Goal: Task Accomplishment & Management: Use online tool/utility

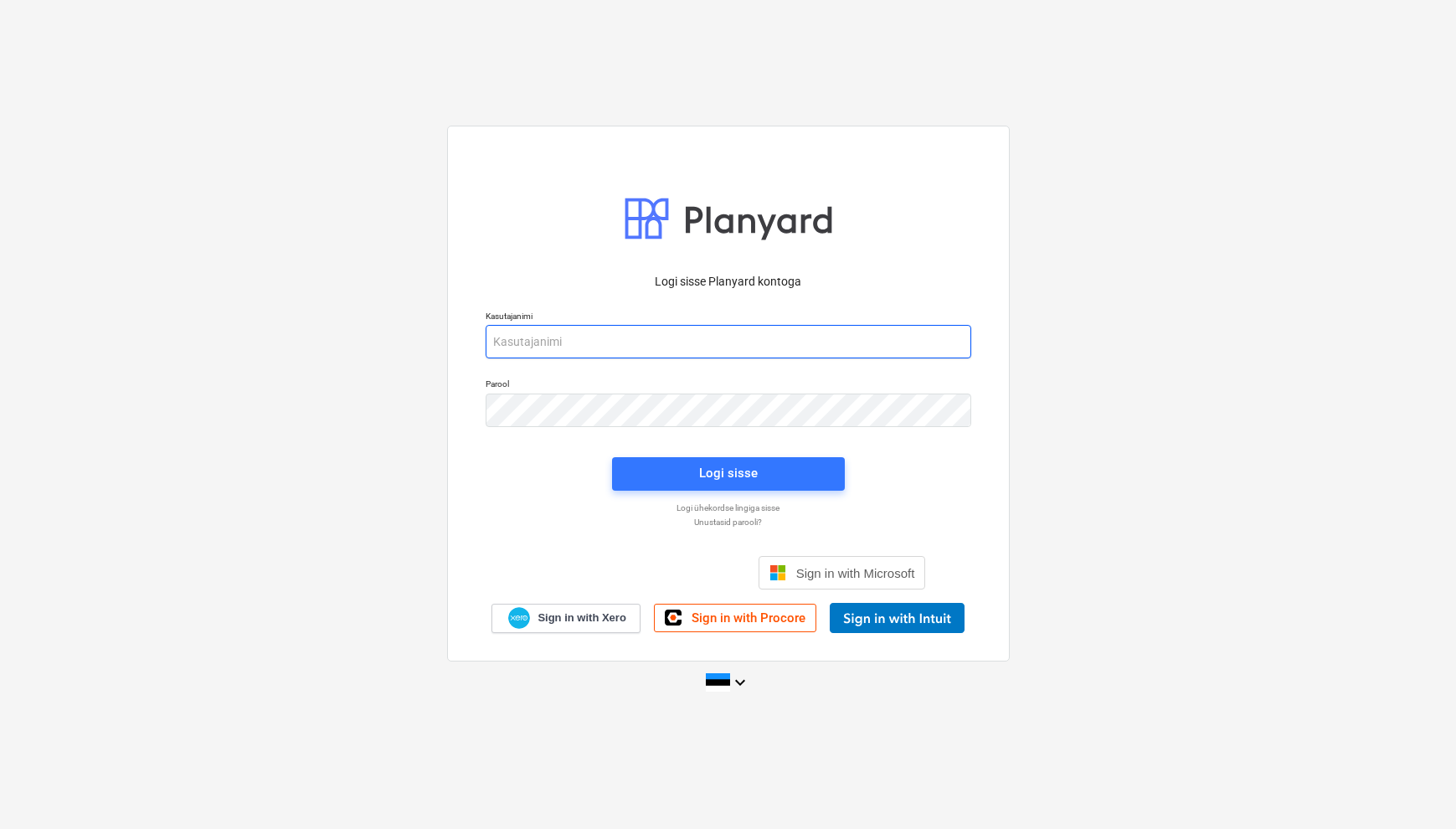
type input "[EMAIL_ADDRESS][DOMAIN_NAME]"
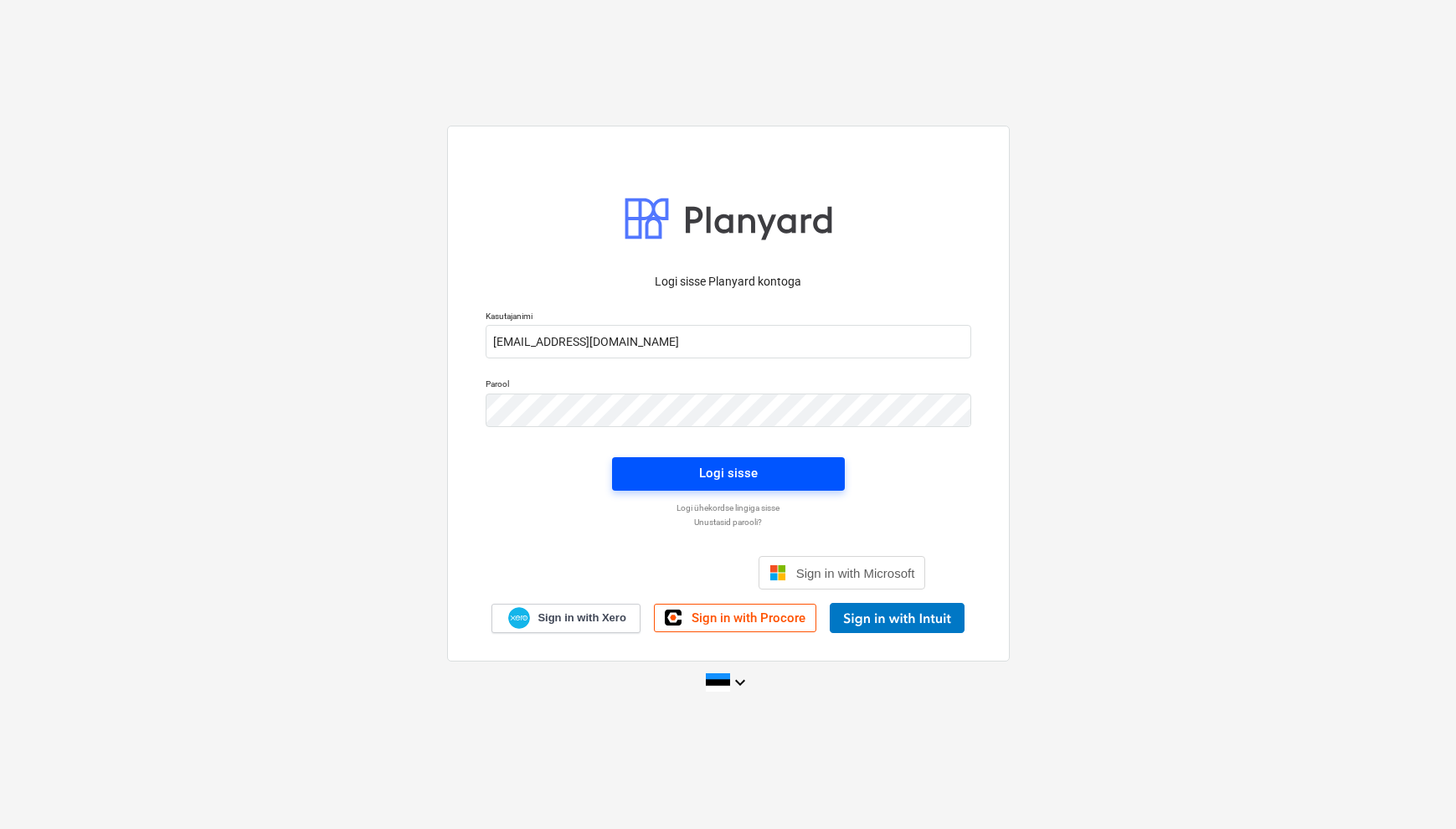
click at [779, 490] on button "Logi sisse" at bounding box center [728, 474] width 233 height 33
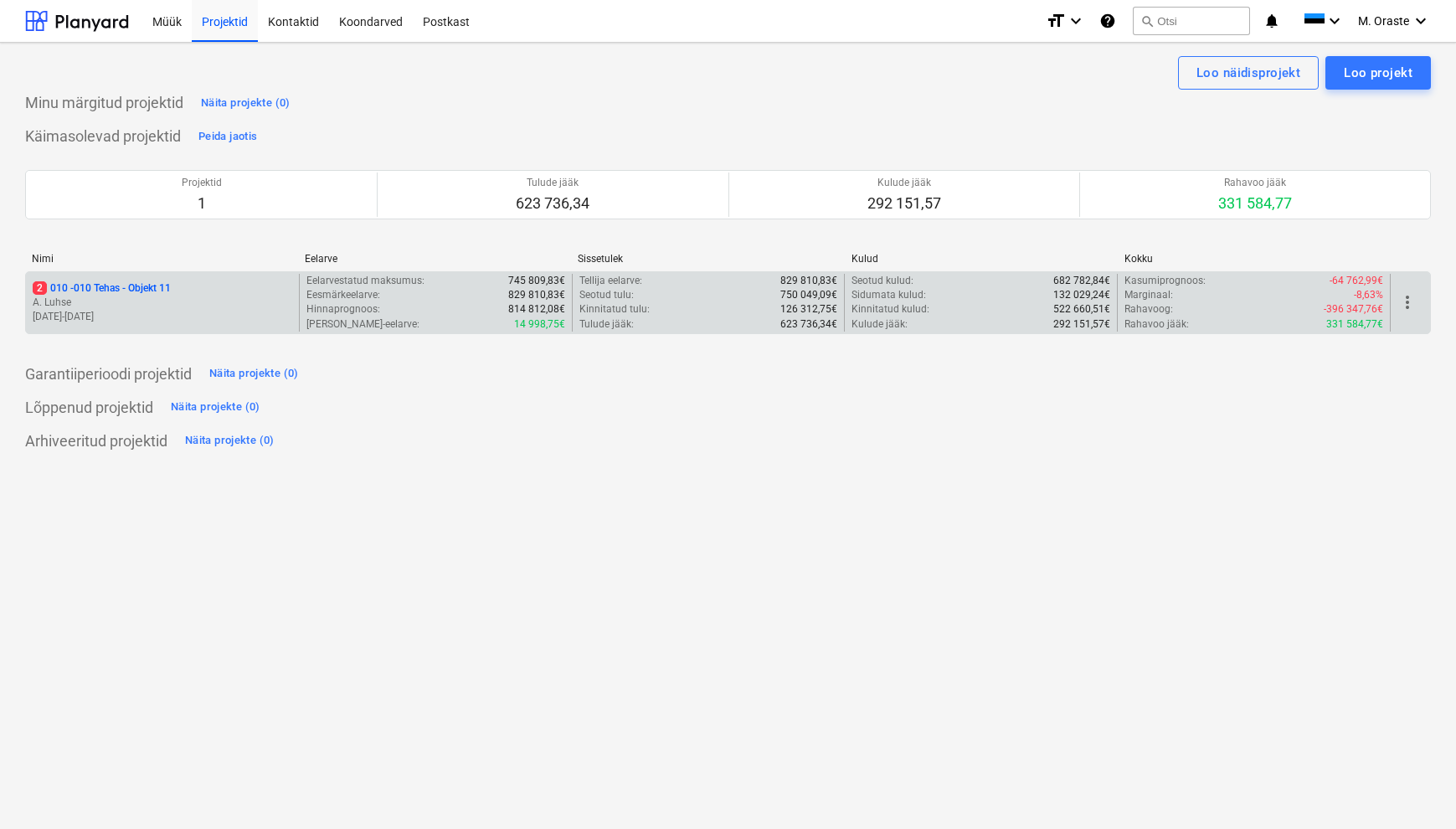
click at [218, 320] on p "[DATE] - [DATE]" at bounding box center [162, 317] width 260 height 14
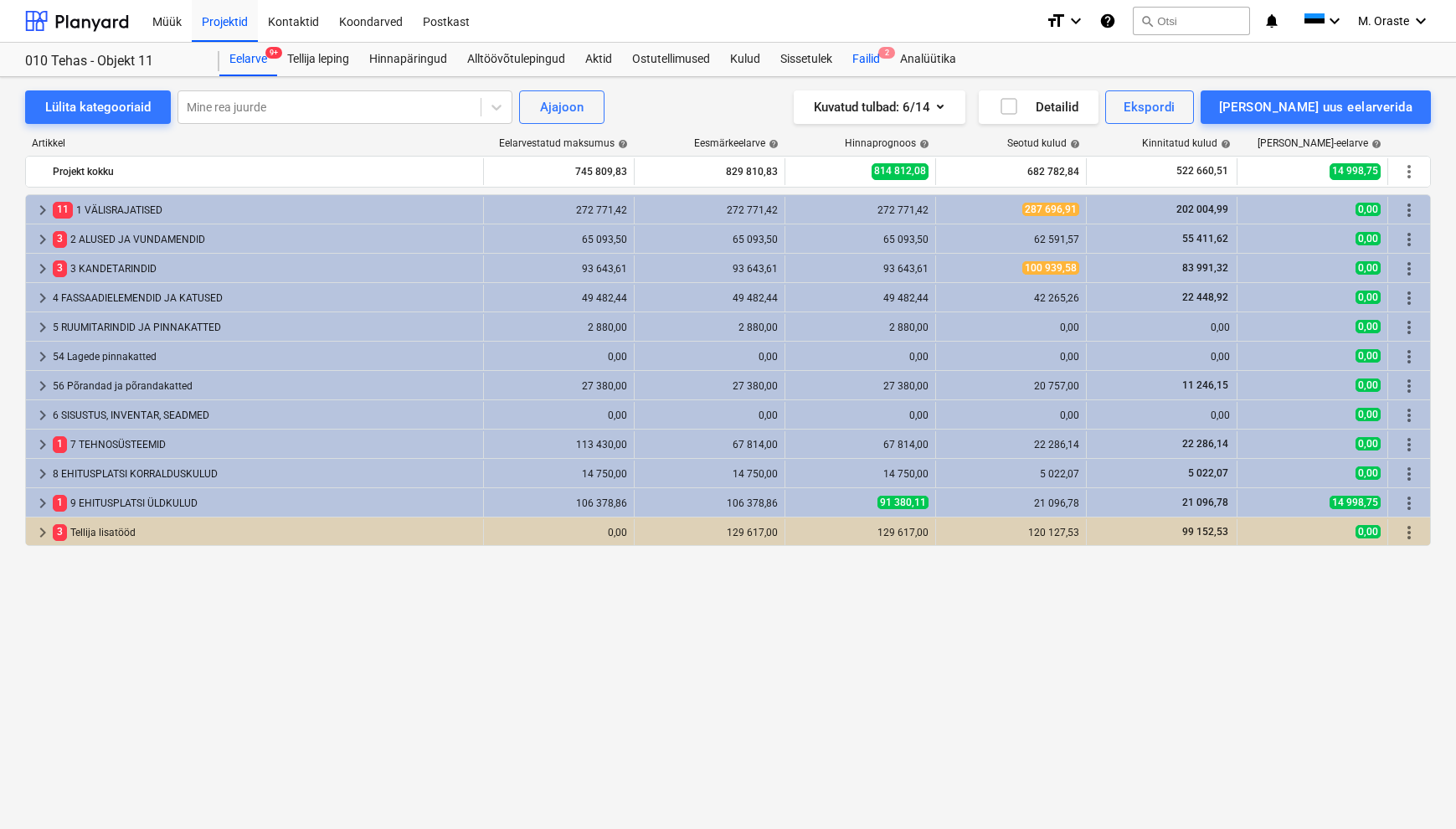
click at [873, 55] on div "Failid 2" at bounding box center [865, 59] width 47 height 33
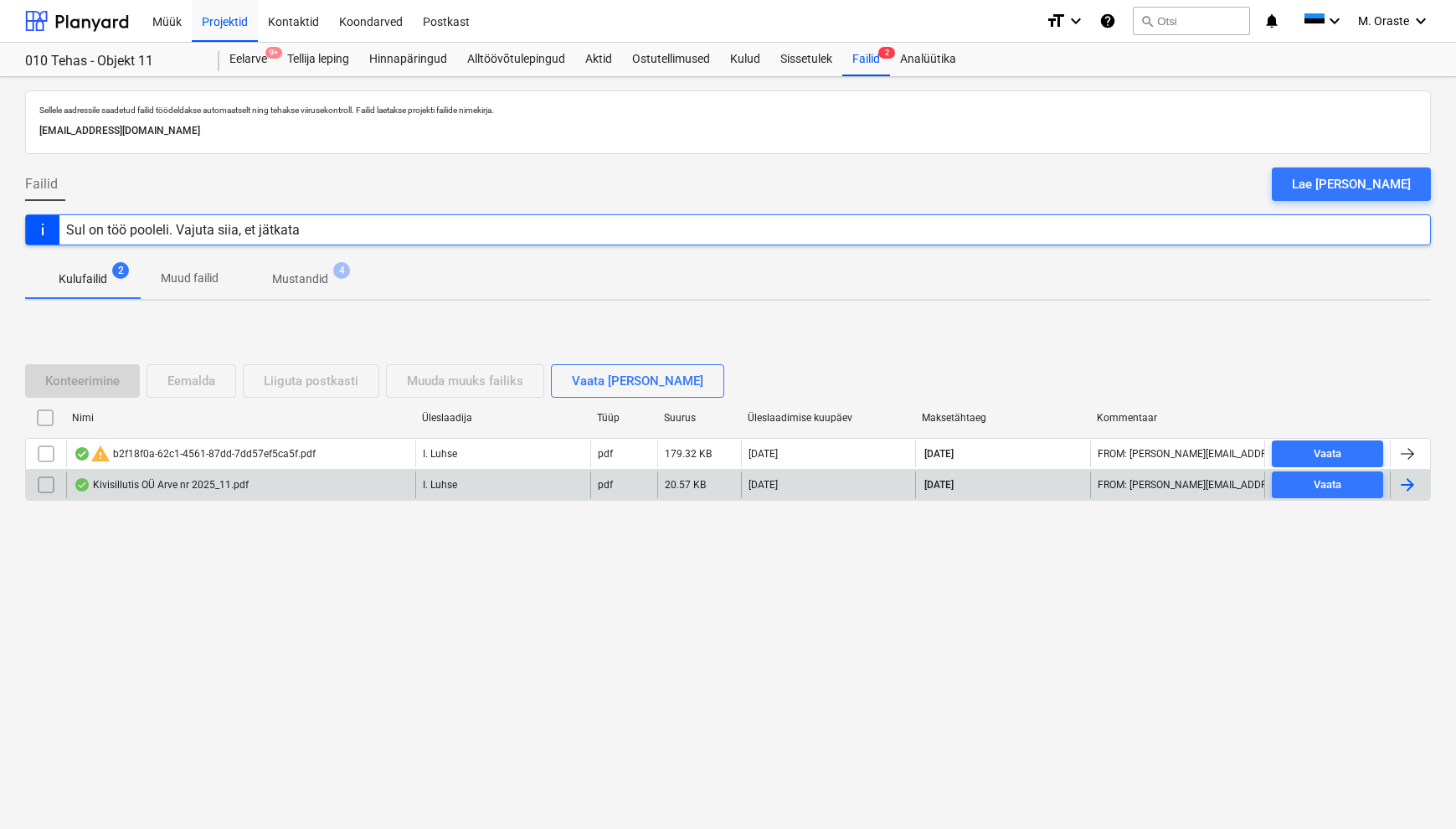
click at [158, 491] on div "Kivisillutis OÜ Arve nr 2025_11.pdf" at bounding box center [161, 484] width 175 height 13
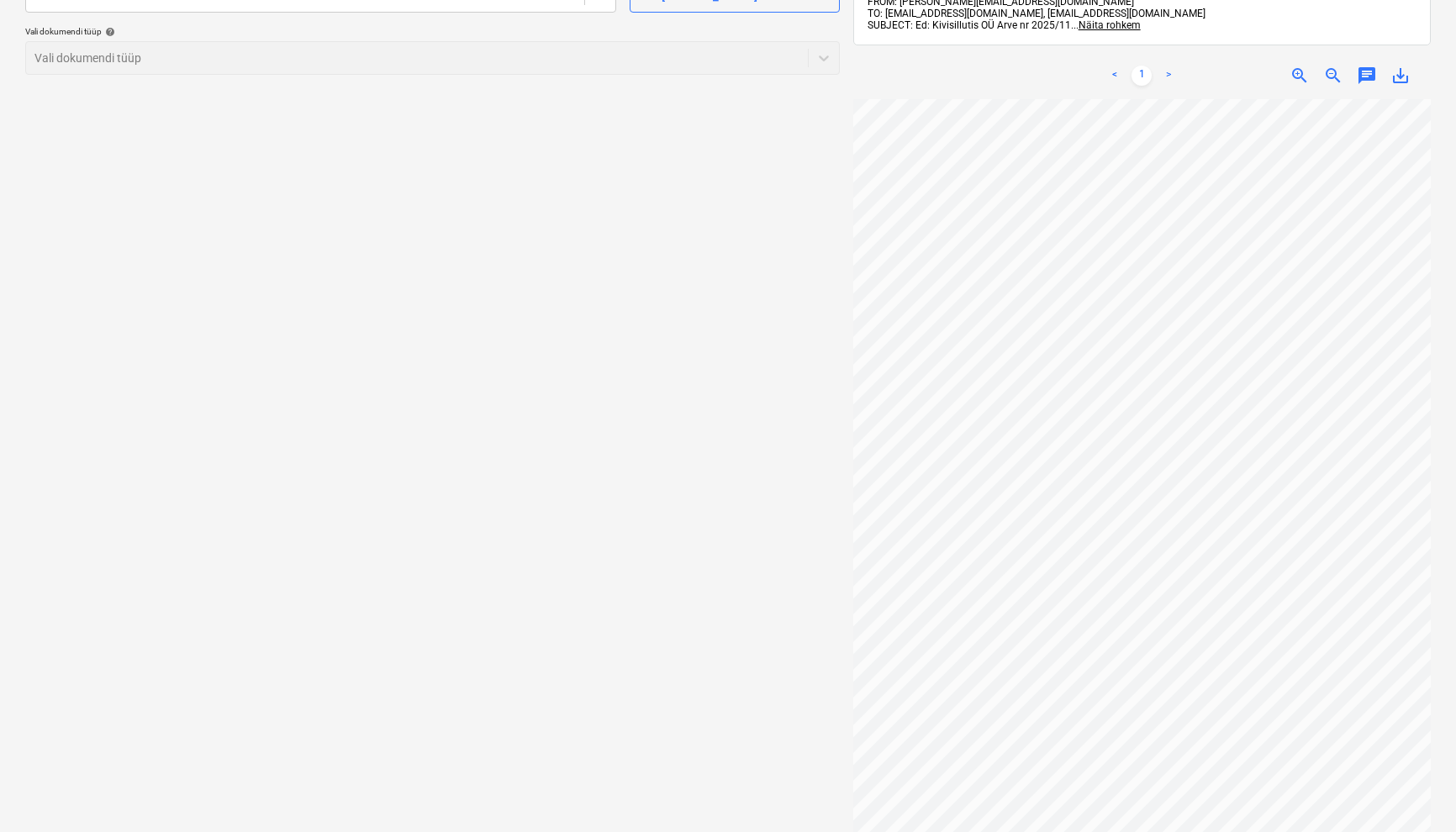
scroll to position [-1, 0]
click at [620, 354] on div "Failide konteerimine Vali ettevõte Vali ettevõte [PERSON_NAME] uus ettevõte Val…" at bounding box center [433, 401] width 829 height 980
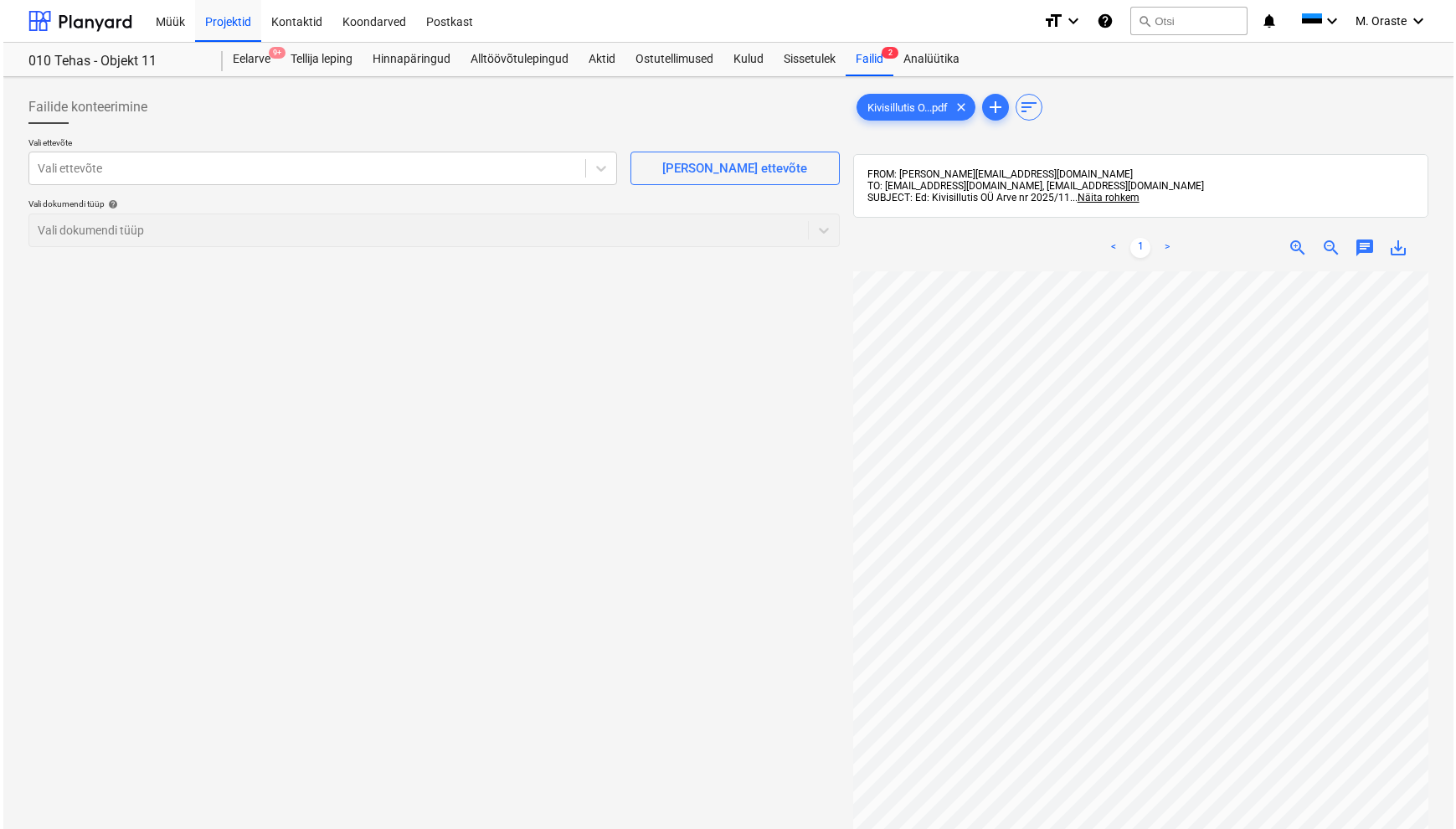
scroll to position [112, 0]
click at [867, 51] on div "Failid 2" at bounding box center [865, 59] width 47 height 33
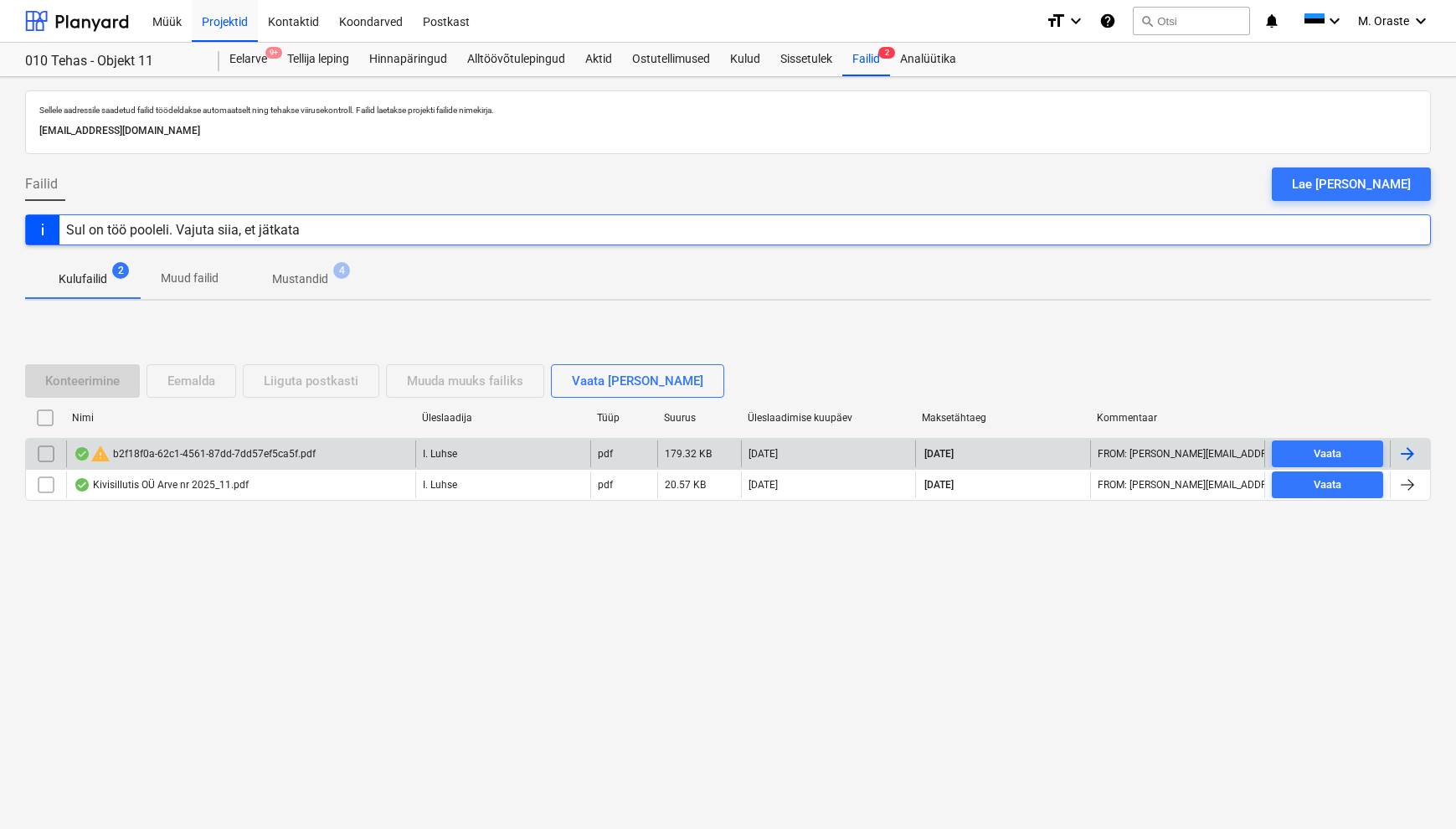
click at [250, 461] on div "warning b2f18f0a-62c1-4561-87dd-7dd57ef5ca5f.pdf" at bounding box center [194, 454] width 242 height 20
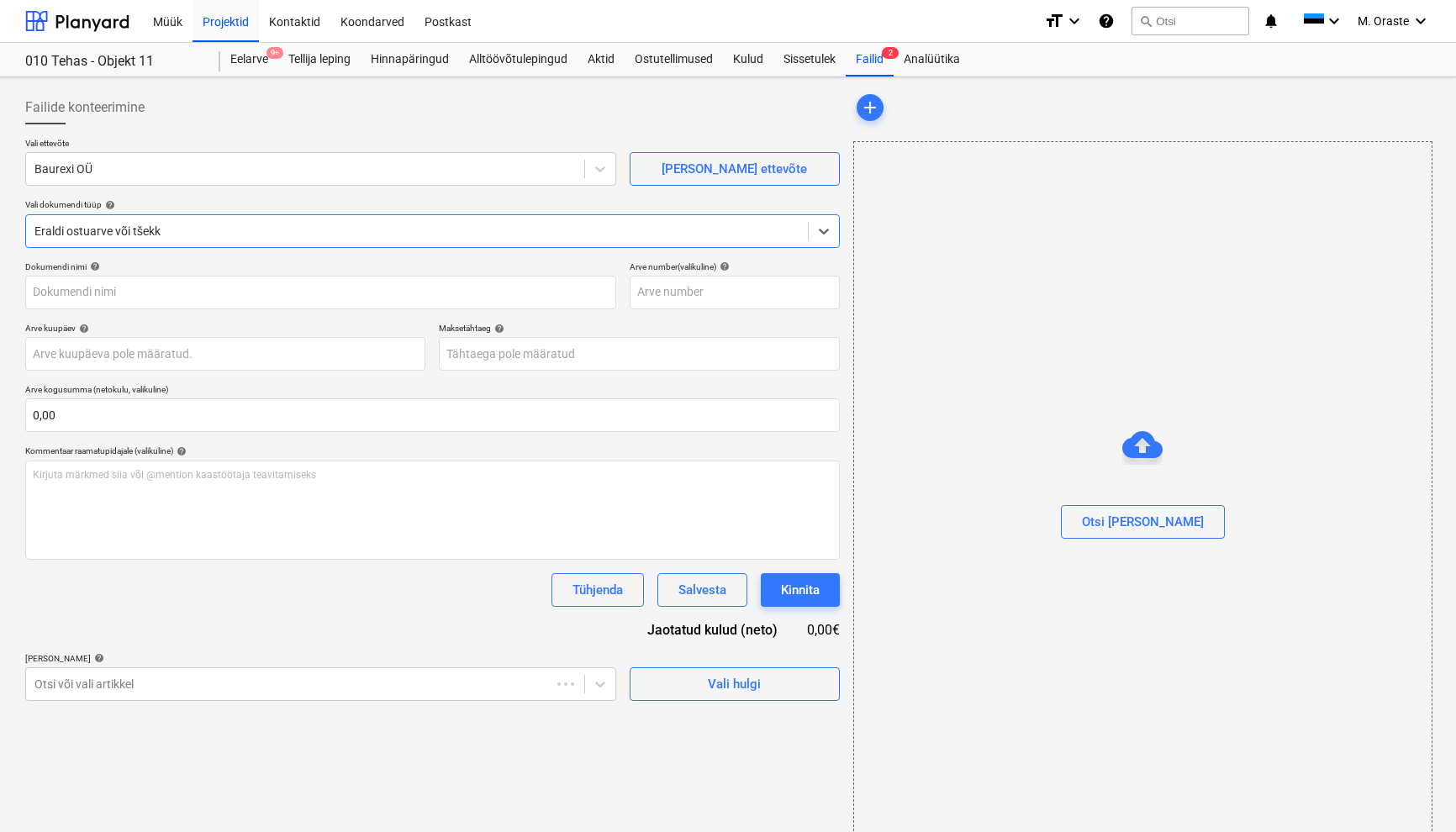
type input "240319"
type input "[DATE]"
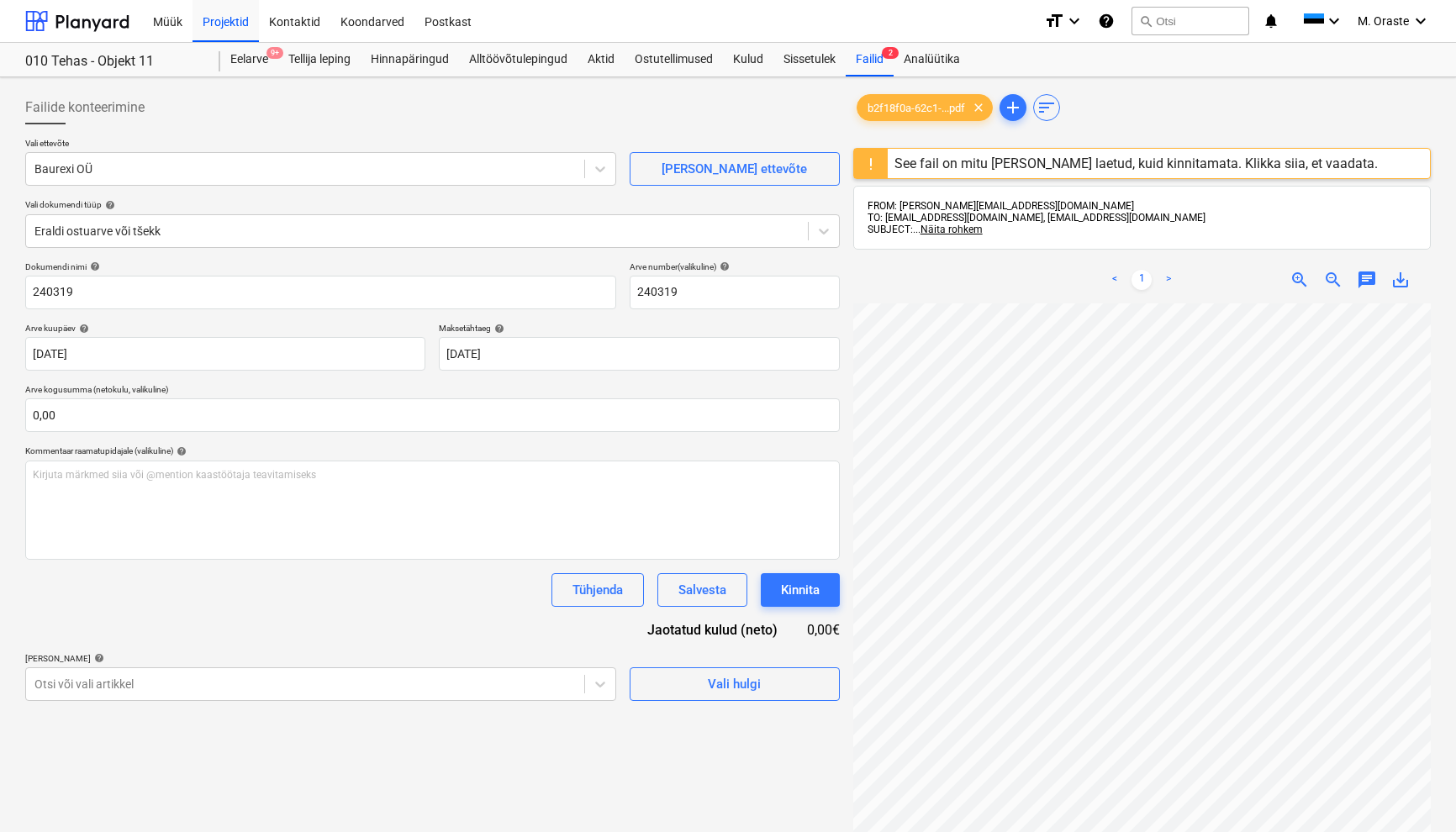
click at [1167, 281] on link ">" at bounding box center [1168, 279] width 20 height 20
